Goal: Information Seeking & Learning: Learn about a topic

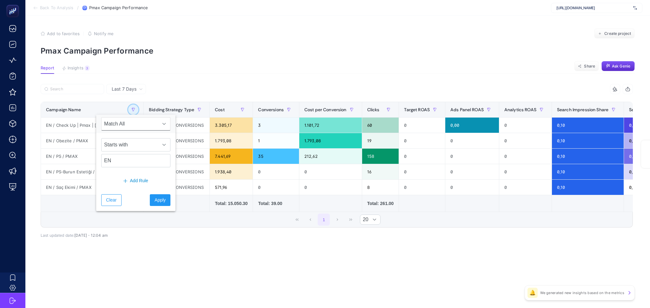
click at [128, 106] on button "button" at bounding box center [133, 110] width 10 height 10
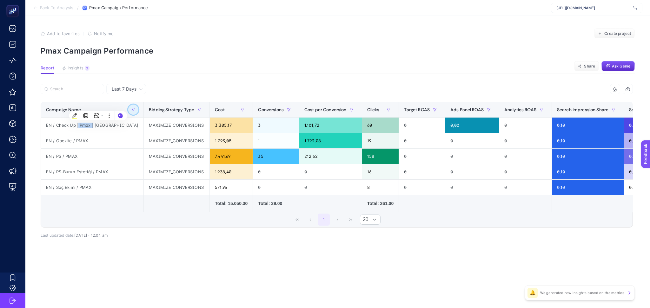
click at [131, 109] on icon "button" at bounding box center [133, 110] width 4 height 4
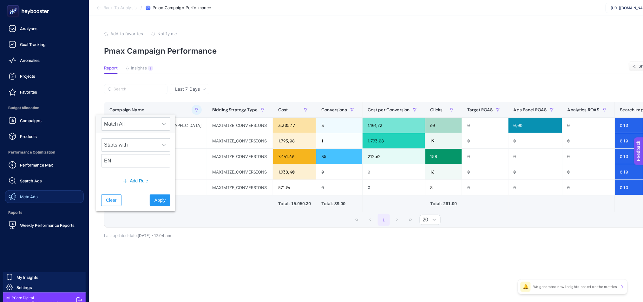
click at [34, 198] on span "Meta Ads" at bounding box center [29, 196] width 18 height 5
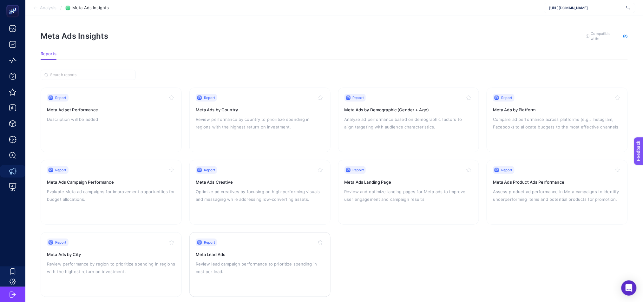
click at [263, 258] on div "Report Meta Lead Ads Review lead campaign performance to prioritize spending in…" at bounding box center [260, 264] width 128 height 52
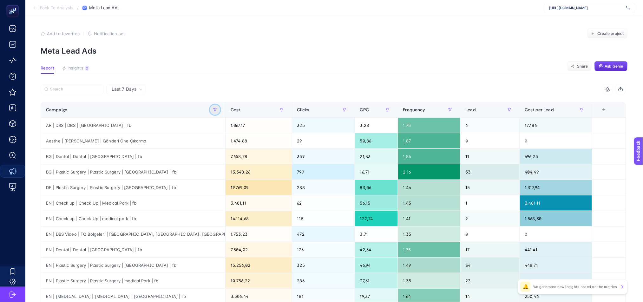
click at [220, 108] on button "button" at bounding box center [215, 110] width 10 height 10
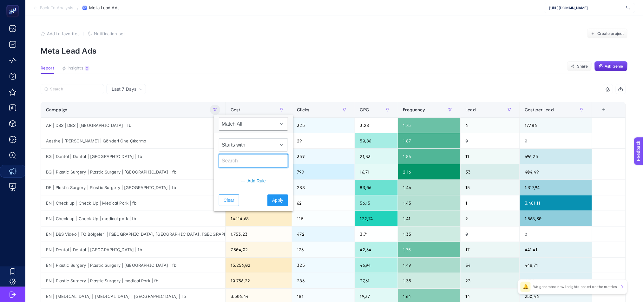
click at [245, 163] on input "text" at bounding box center [253, 160] width 69 height 13
type input "es"
click at [278, 200] on button "Apply" at bounding box center [277, 200] width 21 height 12
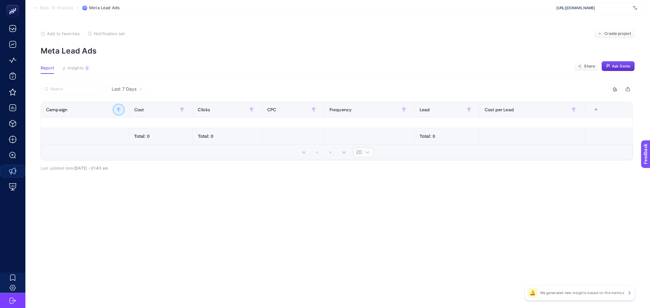
click at [116, 110] on button "button" at bounding box center [119, 110] width 10 height 10
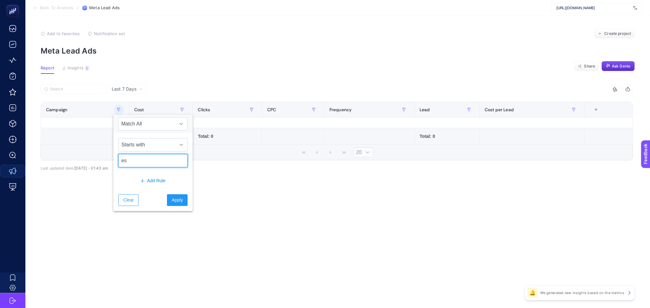
click at [152, 163] on input "es" at bounding box center [152, 160] width 69 height 13
type input "is"
click at [178, 200] on button "Apply" at bounding box center [177, 200] width 21 height 12
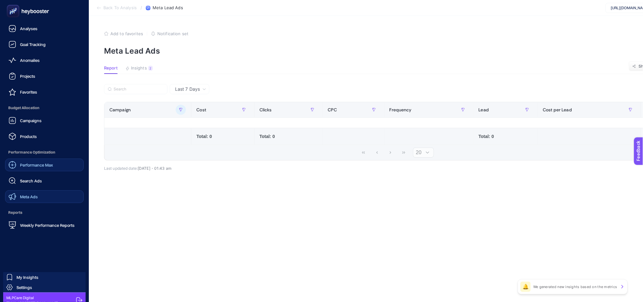
click at [27, 167] on div "Performance Max" at bounding box center [31, 165] width 44 height 8
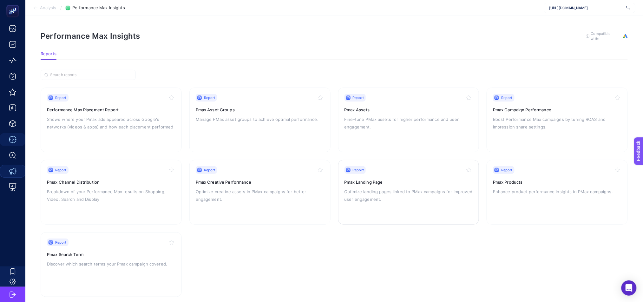
click at [415, 182] on h3 "Pmax Landing Page" at bounding box center [408, 182] width 128 height 6
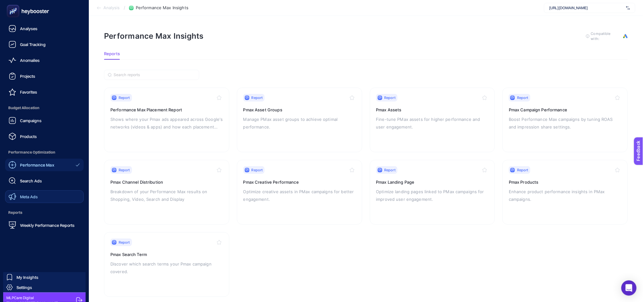
click at [33, 198] on span "Meta Ads" at bounding box center [29, 196] width 18 height 5
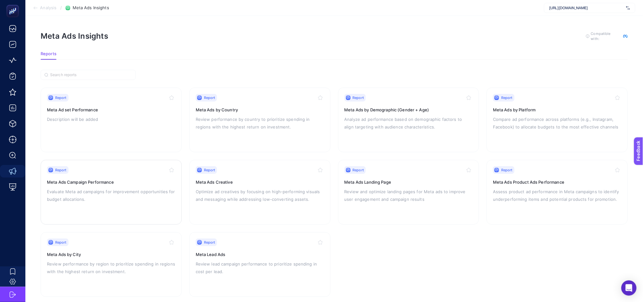
click at [136, 180] on h3 "Meta Ads Campaign Performance" at bounding box center [111, 182] width 128 height 6
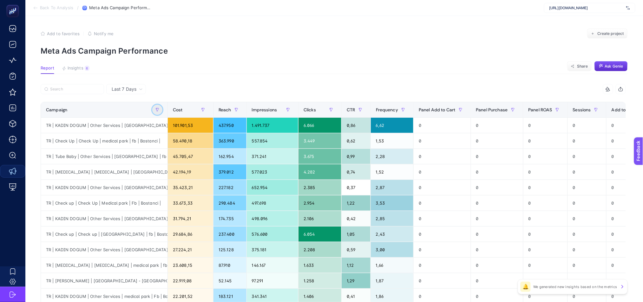
click at [160, 108] on button "button" at bounding box center [157, 110] width 10 height 10
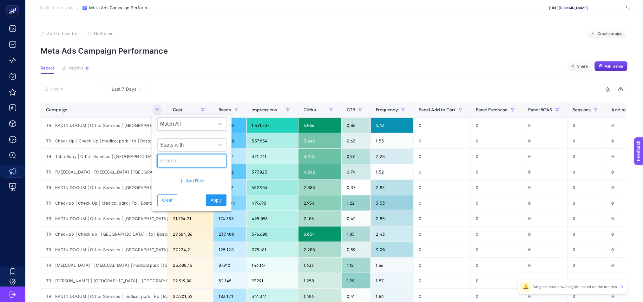
click at [195, 162] on input "text" at bounding box center [191, 160] width 69 height 13
type input "i"
type input "E"
type input "İSP"
click at [208, 204] on button "Apply" at bounding box center [216, 200] width 21 height 12
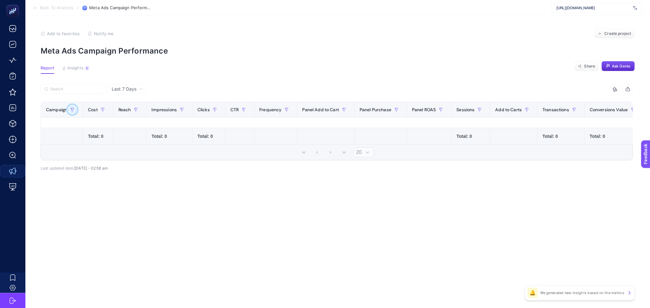
click at [72, 111] on icon "button" at bounding box center [72, 110] width 4 height 4
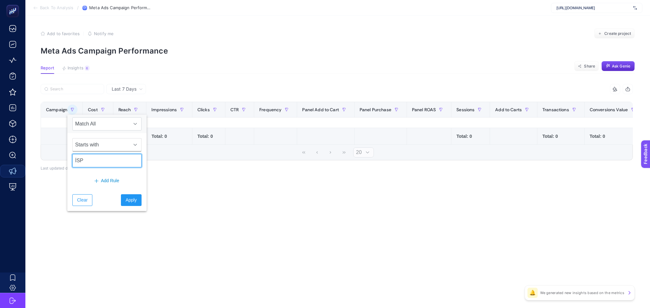
drag, startPoint x: 127, startPoint y: 155, endPoint x: 120, endPoint y: 163, distance: 10.8
click at [125, 165] on input "İSP" at bounding box center [106, 160] width 69 height 13
click at [112, 161] on input "İSP" at bounding box center [106, 160] width 69 height 13
type input "ES"
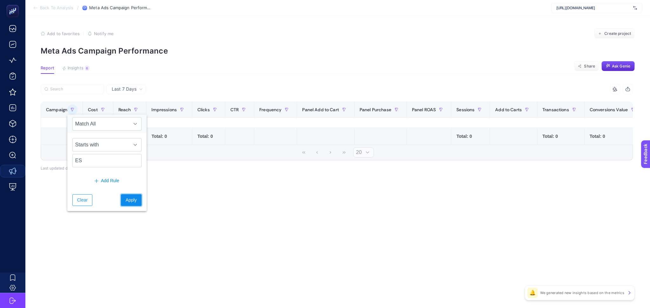
click at [126, 201] on span "Apply" at bounding box center [131, 200] width 11 height 7
click at [123, 188] on div "Last 7 Days 15 items selected Campaign Cost Reach Impressions Clicks CTR Freque…" at bounding box center [337, 141] width 602 height 114
click at [123, 83] on article "Add to favorites false Notify me Create project Meta Ads Campaign Performance R…" at bounding box center [337, 162] width 624 height 292
click at [125, 90] on span "Last 7 Days" at bounding box center [124, 89] width 25 height 6
click at [126, 88] on span "Last 7 Days" at bounding box center [124, 89] width 25 height 6
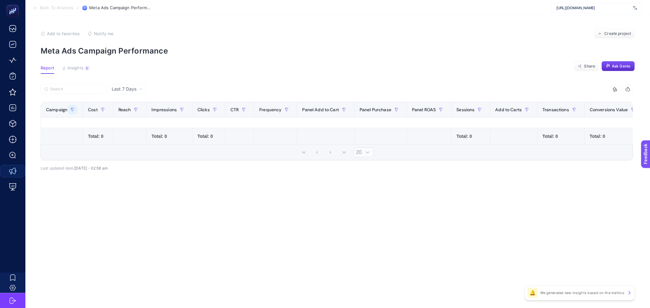
click at [131, 87] on span "Last 7 Days" at bounding box center [124, 89] width 25 height 6
click at [139, 111] on li "Last 30 Days" at bounding box center [126, 113] width 36 height 11
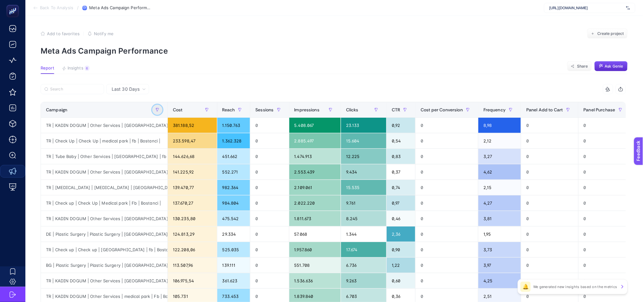
click at [159, 108] on button "button" at bounding box center [157, 110] width 10 height 10
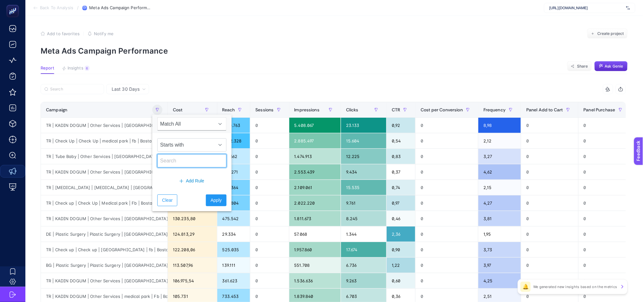
click at [175, 157] on input "text" at bounding box center [191, 160] width 69 height 13
type input "ES"
click at [211, 198] on span "Apply" at bounding box center [216, 200] width 11 height 7
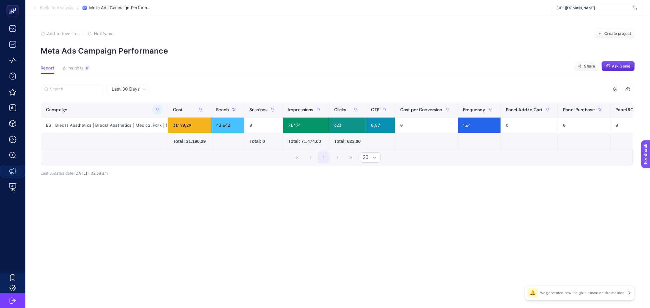
drag, startPoint x: 193, startPoint y: 154, endPoint x: 212, endPoint y: 159, distance: 18.9
click at [212, 159] on div "1 20" at bounding box center [336, 157] width 591 height 15
drag, startPoint x: 220, startPoint y: 157, endPoint x: 232, endPoint y: 157, distance: 11.7
click at [232, 157] on div "1 20" at bounding box center [336, 157] width 591 height 15
click at [157, 107] on button "button" at bounding box center [157, 110] width 10 height 10
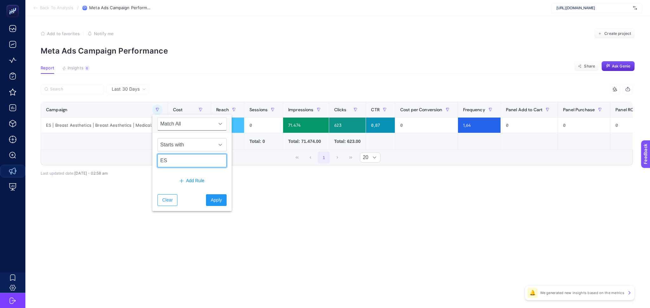
click at [175, 160] on input "ES" at bounding box center [191, 160] width 69 height 13
type input "DE"
click at [211, 203] on span "Apply" at bounding box center [216, 200] width 11 height 7
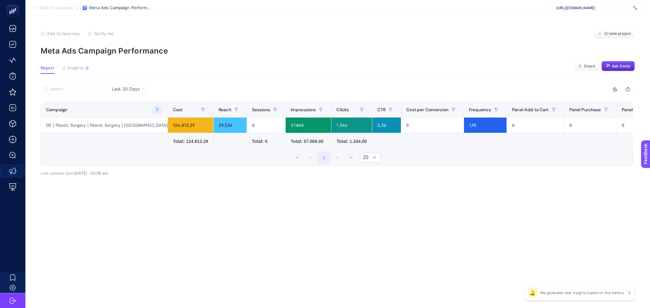
click at [36, 7] on icon at bounding box center [35, 7] width 5 height 5
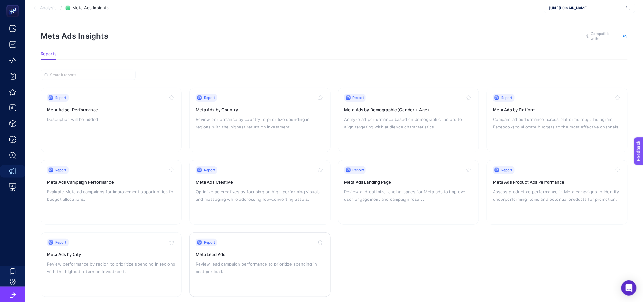
click at [278, 268] on p "Review lead campaign performance to prioritize spending in cost per lead." at bounding box center [260, 267] width 128 height 15
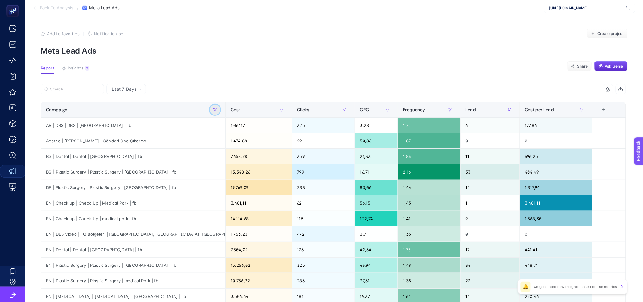
click at [217, 108] on icon "button" at bounding box center [215, 110] width 4 height 4
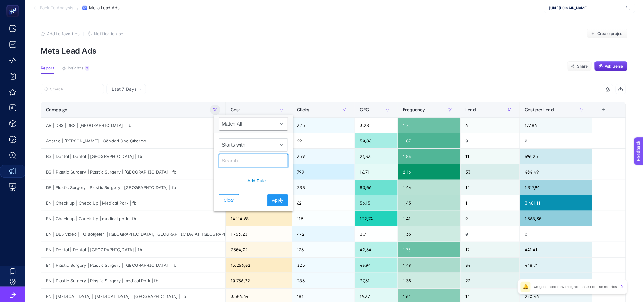
click at [240, 156] on input "text" at bounding box center [253, 160] width 69 height 13
type input "DE"
click at [277, 204] on button "Apply" at bounding box center [277, 200] width 21 height 12
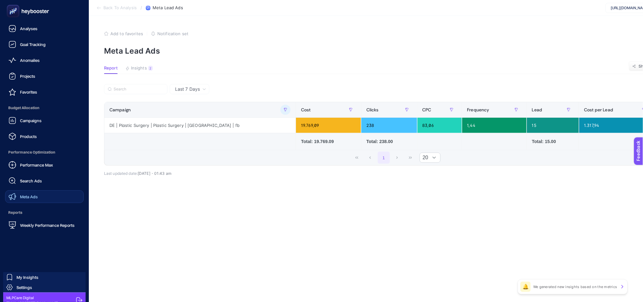
click at [37, 198] on span "Meta Ads" at bounding box center [29, 196] width 18 height 5
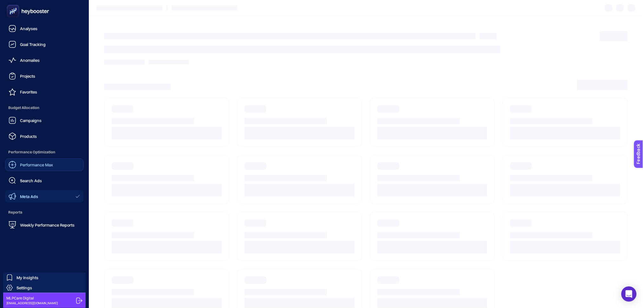
click at [39, 166] on span "Performance Max" at bounding box center [36, 164] width 33 height 5
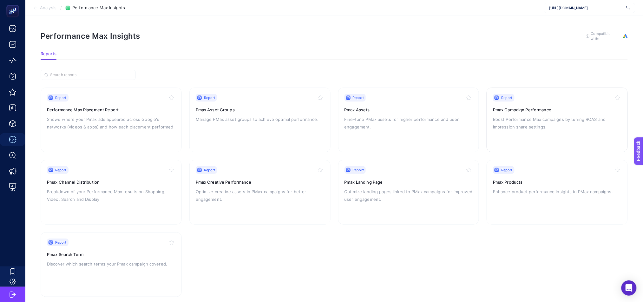
click at [546, 129] on p "Boost Performance Max campaigns by tuning ROAS and impression share settings." at bounding box center [557, 122] width 128 height 15
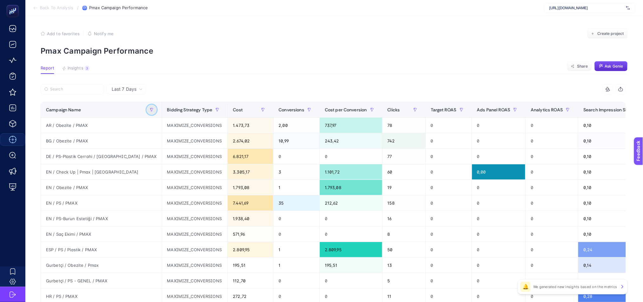
click at [150, 108] on icon "button" at bounding box center [152, 110] width 4 height 4
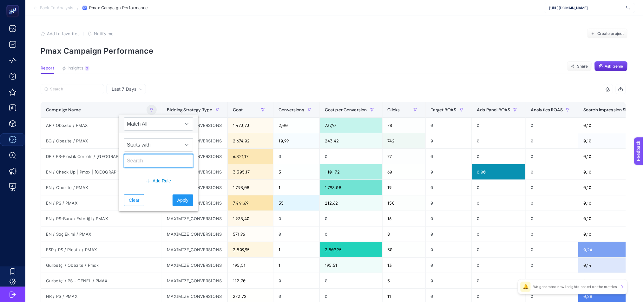
click at [144, 160] on input "text" at bounding box center [158, 160] width 69 height 13
type input "DE"
click at [184, 200] on button "Apply" at bounding box center [183, 200] width 21 height 12
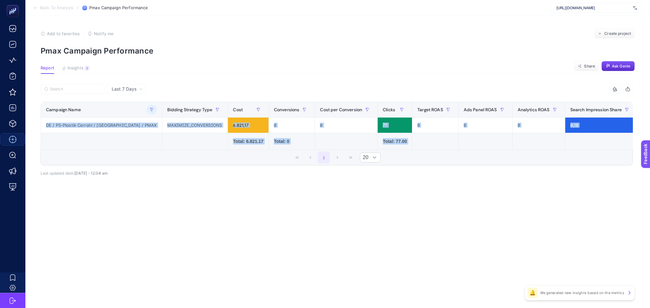
drag, startPoint x: 175, startPoint y: 153, endPoint x: 259, endPoint y: 151, distance: 83.7
click at [258, 151] on div "11 items selected Campaign Name Bidding Strategy Type Cost Conversions Cost per…" at bounding box center [337, 125] width 592 height 82
click at [317, 264] on article "Add to favorites false Notify me Create project Pmax Campaign Performance Repor…" at bounding box center [337, 162] width 624 height 292
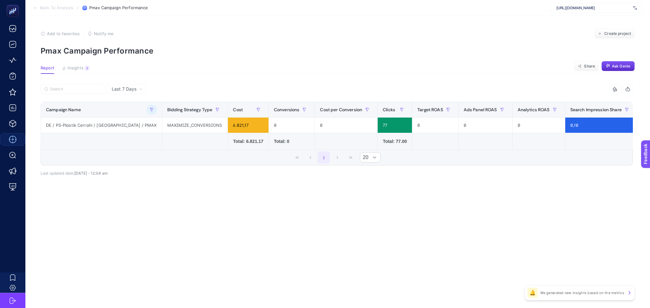
click at [134, 88] on span "Last 7 Days" at bounding box center [124, 89] width 25 height 6
click at [138, 112] on li "Last 30 Days" at bounding box center [126, 113] width 36 height 11
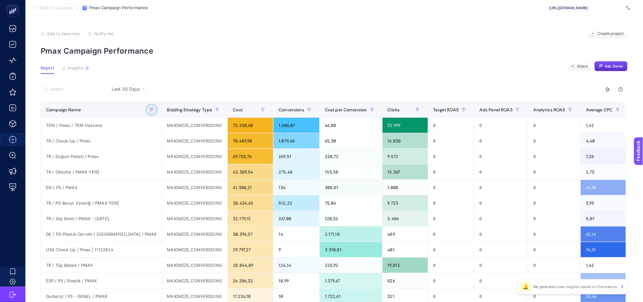
click at [150, 109] on icon "button" at bounding box center [152, 110] width 4 height 4
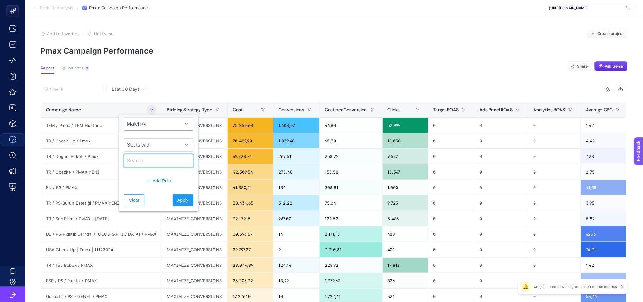
click at [153, 163] on input "text" at bounding box center [158, 160] width 69 height 13
type input "DE"
click at [182, 205] on button "Apply" at bounding box center [183, 200] width 21 height 12
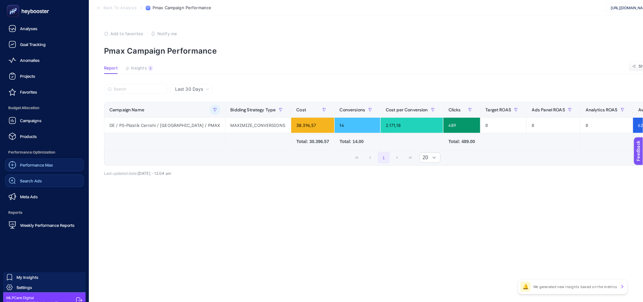
click at [35, 185] on link "Search Ads" at bounding box center [44, 180] width 79 height 13
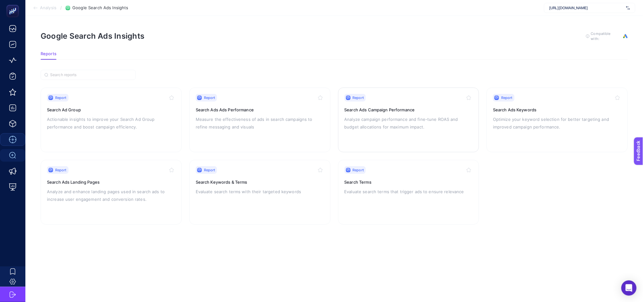
click at [404, 124] on p "Analyze campaign performance and fine-tune ROAS and budget allocations for maxi…" at bounding box center [408, 122] width 128 height 15
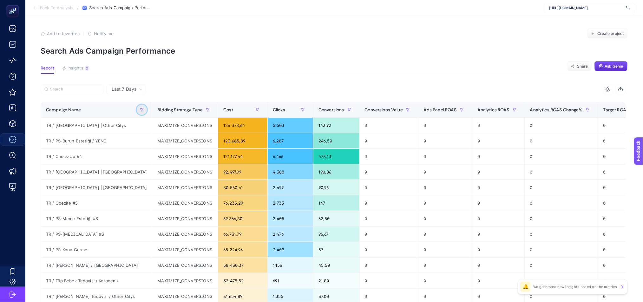
click at [140, 108] on icon "button" at bounding box center [142, 110] width 4 height 4
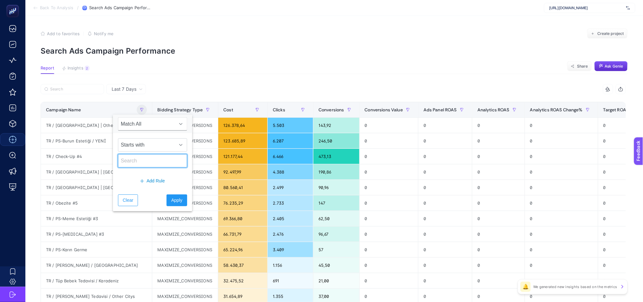
click at [157, 159] on input "text" at bounding box center [152, 160] width 69 height 13
type input "DE"
click at [176, 201] on span "Apply" at bounding box center [176, 200] width 11 height 7
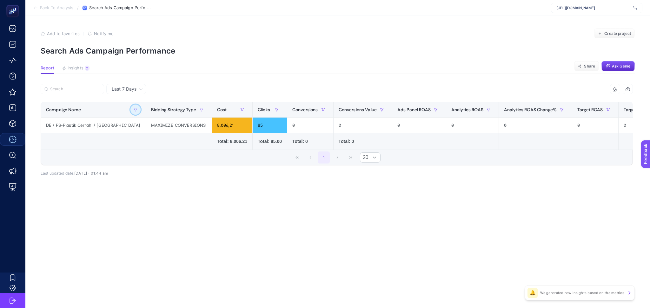
click at [134, 111] on icon "button" at bounding box center [136, 110] width 4 height 4
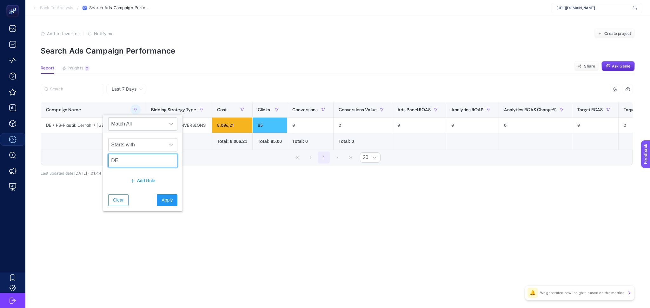
click at [131, 163] on input "DE" at bounding box center [142, 160] width 69 height 13
click at [161, 200] on span "Apply" at bounding box center [166, 200] width 11 height 7
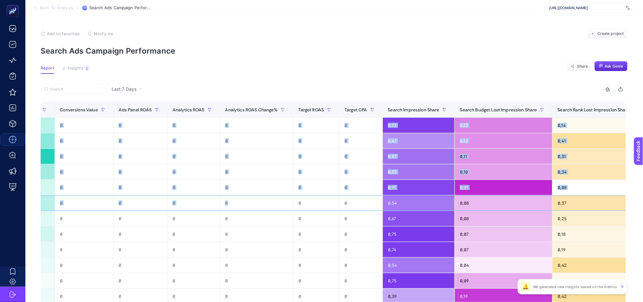
scroll to position [0, 405]
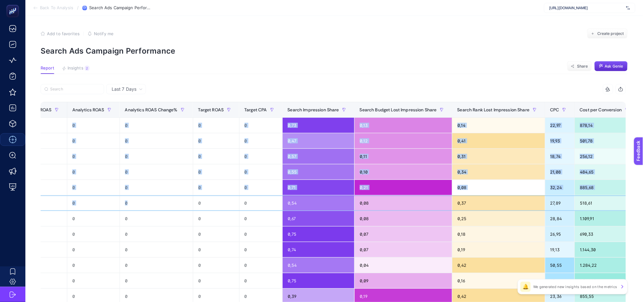
drag, startPoint x: 551, startPoint y: 206, endPoint x: 637, endPoint y: 204, distance: 86.6
click at [642, 208] on article "Add to favorites false Notify me Create project Search Ads Campaign Performance…" at bounding box center [333, 264] width 617 height 496
click at [550, 114] on div "CPC" at bounding box center [559, 110] width 19 height 10
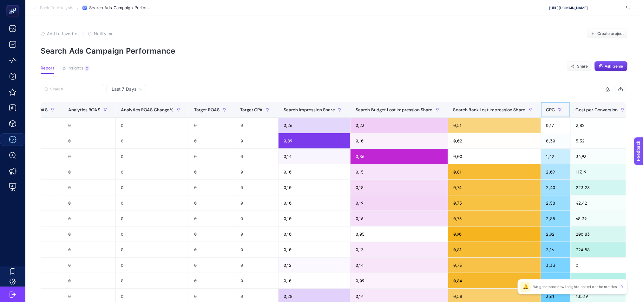
click at [546, 109] on span "CPC" at bounding box center [550, 109] width 9 height 5
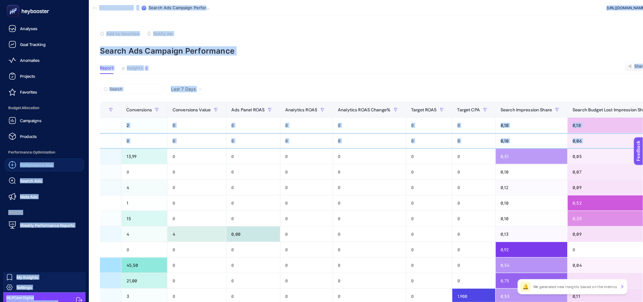
scroll to position [0, 0]
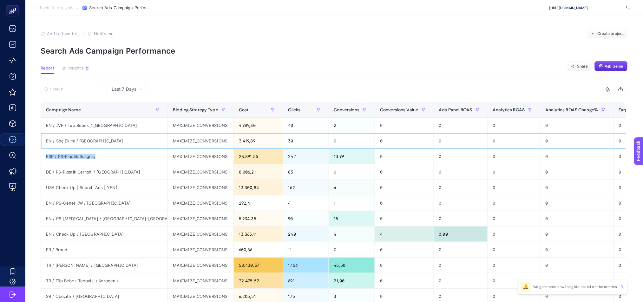
drag, startPoint x: 529, startPoint y: 143, endPoint x: 112, endPoint y: 153, distance: 416.8
click at [112, 153] on tbody "EN / IVF / [PERSON_NAME] / UK MAXIMIZE_CONVERSIONS 4.989,30 40 2 0 0 0 0 0 0 0,…" at bounding box center [561, 273] width 1040 height 311
click at [74, 172] on div "DE / PS-Plastik Cerrahi / [GEOGRAPHIC_DATA]" at bounding box center [104, 171] width 127 height 15
drag, startPoint x: 104, startPoint y: 186, endPoint x: 126, endPoint y: 185, distance: 22.5
click at [126, 185] on div "USA Check Up | Search Ads | YENİ" at bounding box center [104, 187] width 127 height 15
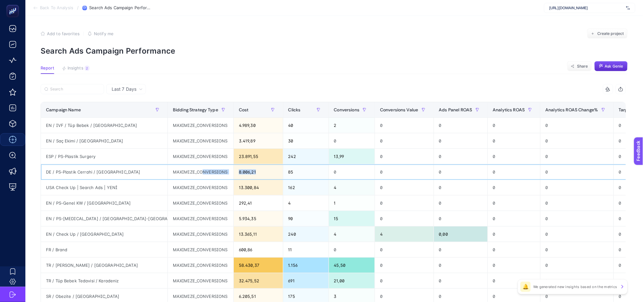
drag, startPoint x: 166, startPoint y: 173, endPoint x: 238, endPoint y: 171, distance: 71.1
click at [238, 171] on tr "DE / PS-Plastik Cerrahi / [GEOGRAPHIC_DATA] MAXIMIZE_CONVERSIONS 8.006,21 85 0 …" at bounding box center [561, 172] width 1040 height 16
click at [114, 172] on div "DE / PS-Plastik Cerrahi / [GEOGRAPHIC_DATA]" at bounding box center [104, 171] width 127 height 15
click at [101, 169] on div "DE / PS-Plastik Cerrahi / [GEOGRAPHIC_DATA]" at bounding box center [104, 171] width 127 height 15
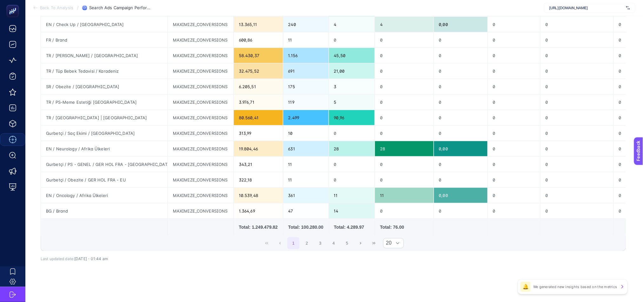
scroll to position [0, 4]
